Goal: Task Accomplishment & Management: Complete application form

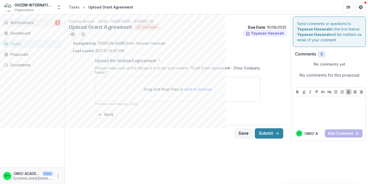
click at [46, 23] on span "Notifications" at bounding box center [32, 23] width 45 height 4
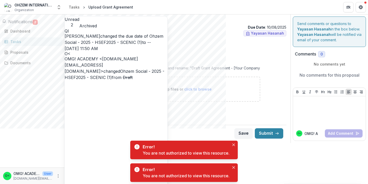
click at [78, 42] on link "Ohzem Social - 2025 - HSEF2025 - SCENIC (1)" at bounding box center [114, 39] width 99 height 11
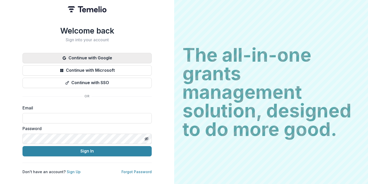
click at [76, 55] on button "Continue with Google" at bounding box center [86, 58] width 129 height 10
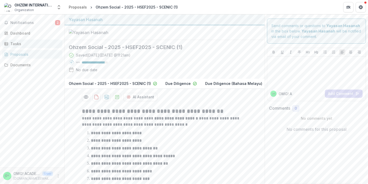
click at [48, 42] on div "Tasks" at bounding box center [34, 43] width 48 height 5
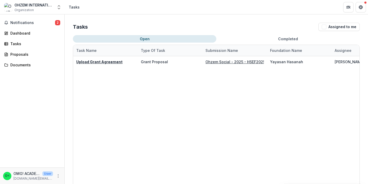
click at [115, 37] on button "Open" at bounding box center [144, 38] width 143 height 7
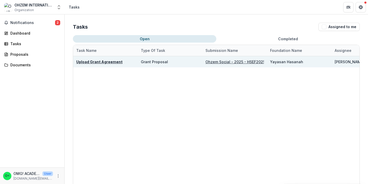
click at [108, 61] on u "Upload Grant Agreement" at bounding box center [99, 62] width 46 height 4
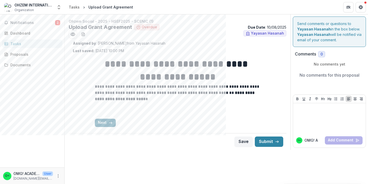
click at [107, 125] on button "Next" at bounding box center [105, 123] width 21 height 8
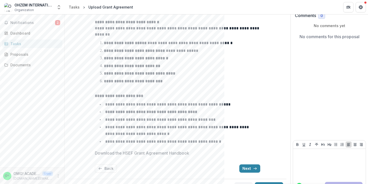
scroll to position [50, 0]
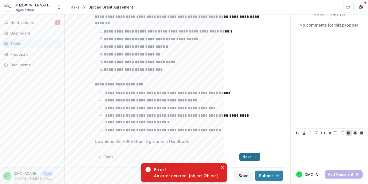
click at [245, 156] on button "Next" at bounding box center [249, 157] width 21 height 8
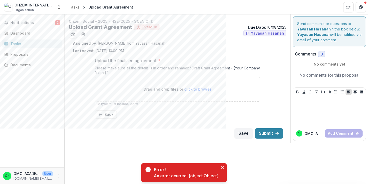
click at [111, 109] on div "Upload the finalised agreement * Please make sure all the details is in order a…" at bounding box center [177, 88] width 165 height 70
click at [111, 118] on button "Back" at bounding box center [106, 115] width 22 height 8
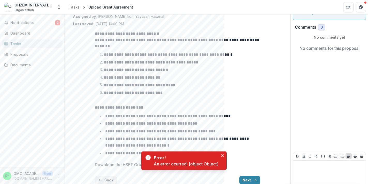
scroll to position [50, 0]
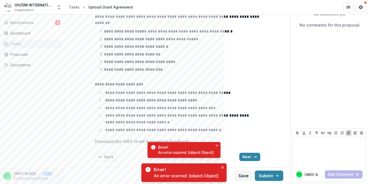
click at [119, 146] on div "Download the HSEF Grant Agreement Handbook" at bounding box center [177, 143] width 165 height 10
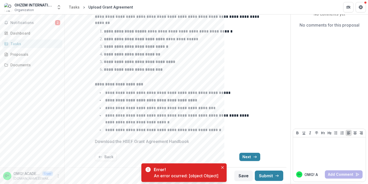
click at [120, 141] on p "Download the HSEF Grant Agreement Handbook" at bounding box center [142, 141] width 94 height 6
